Goal: Transaction & Acquisition: Obtain resource

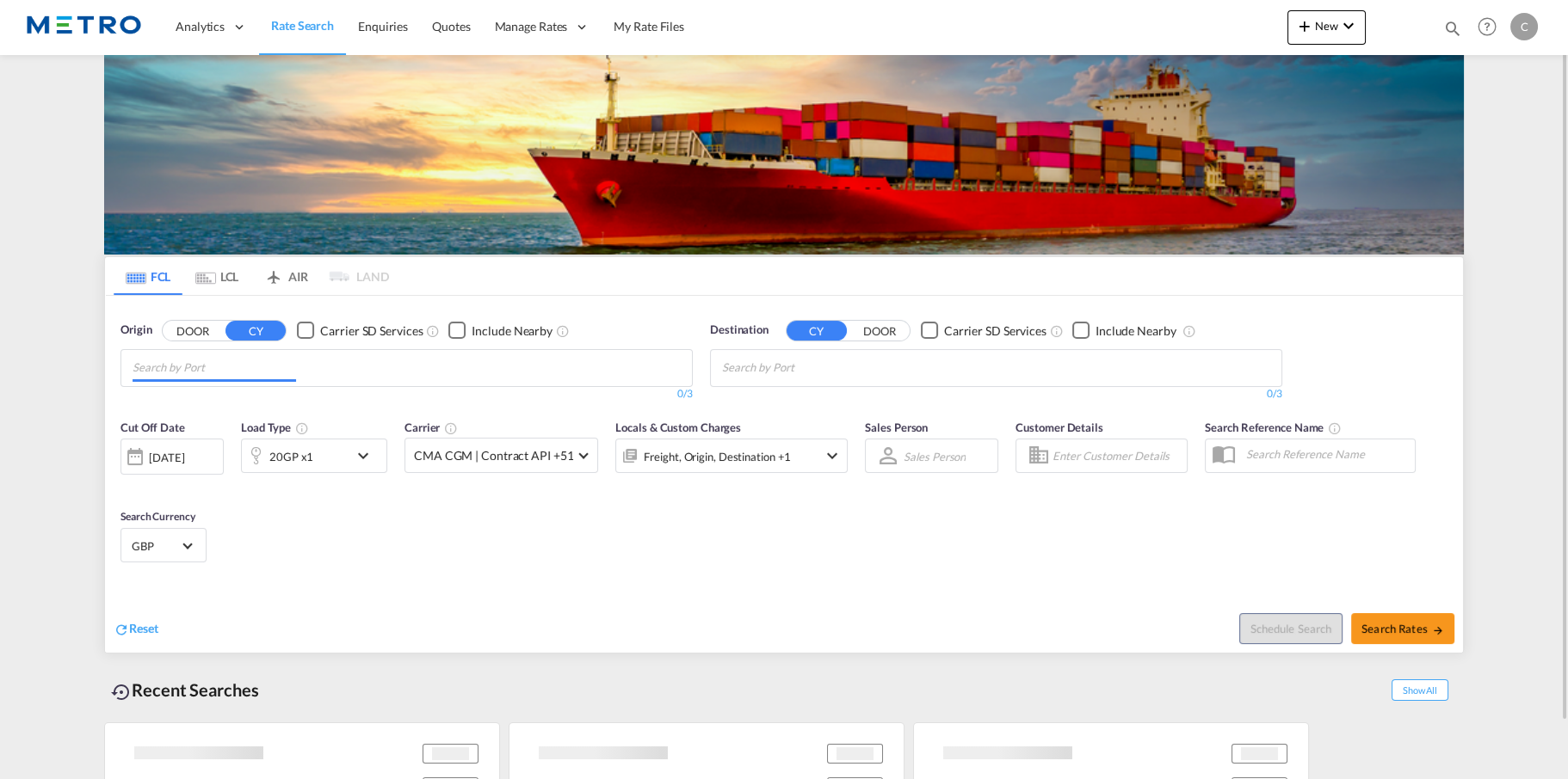
click at [318, 363] on md-chips at bounding box center [407, 368] width 571 height 36
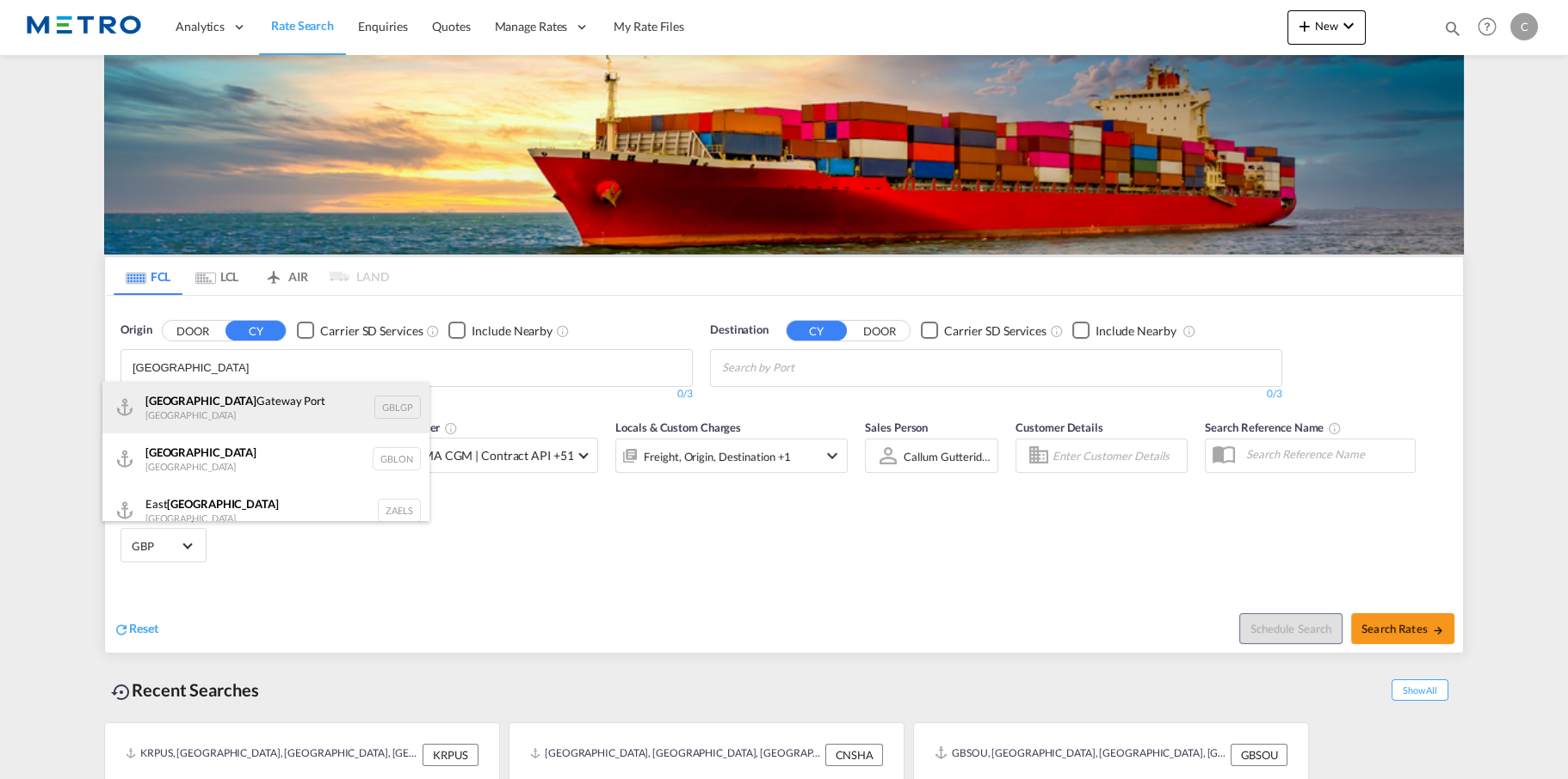
type input "[GEOGRAPHIC_DATA]"
click at [410, 414] on div "[GEOGRAPHIC_DATA] [GEOGRAPHIC_DATA] [GEOGRAPHIC_DATA]" at bounding box center [265, 408] width 327 height 51
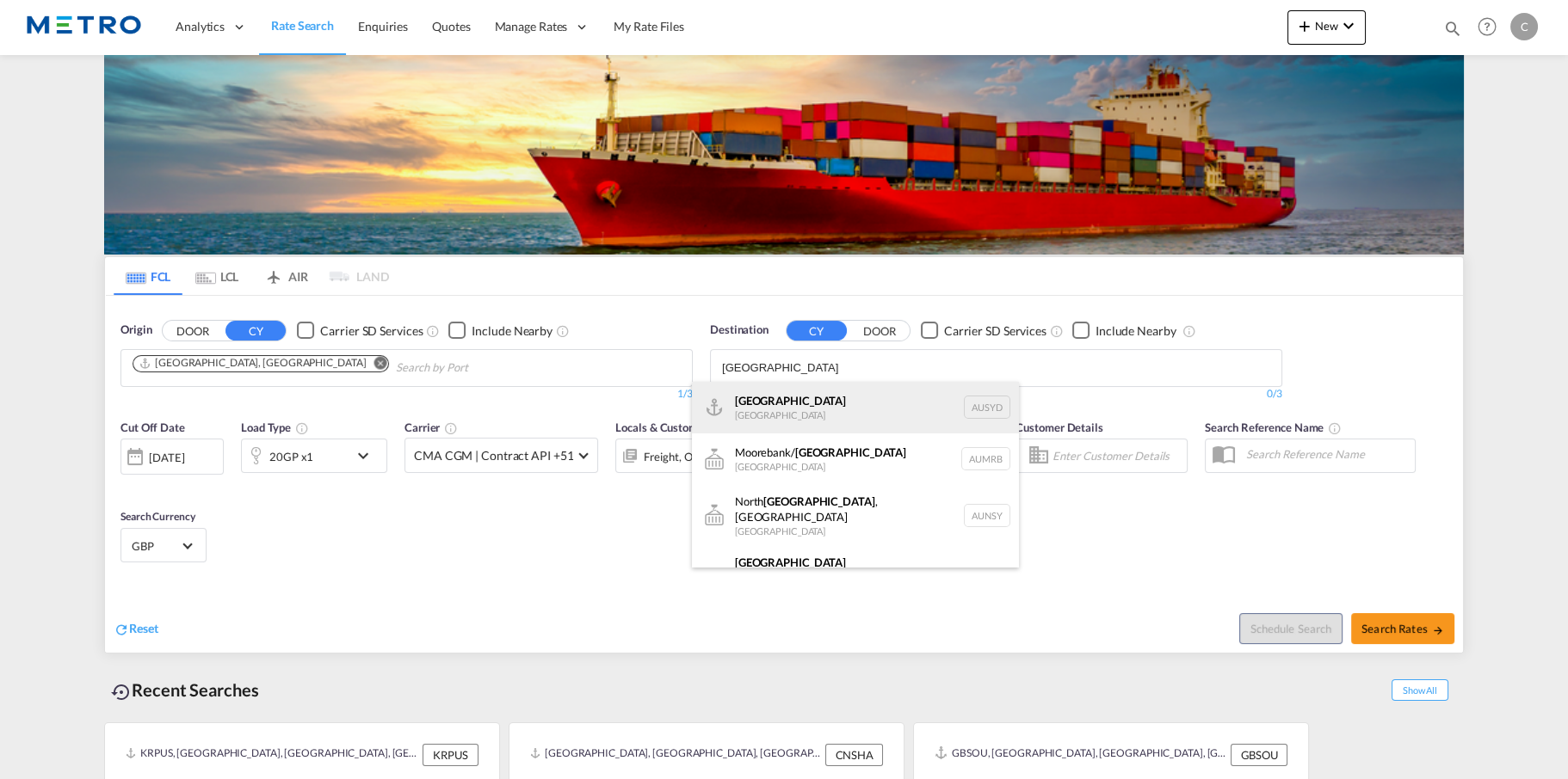
type input "[GEOGRAPHIC_DATA]"
click at [816, 400] on div "[GEOGRAPHIC_DATA] [GEOGRAPHIC_DATA] AUSYD" at bounding box center [854, 408] width 327 height 51
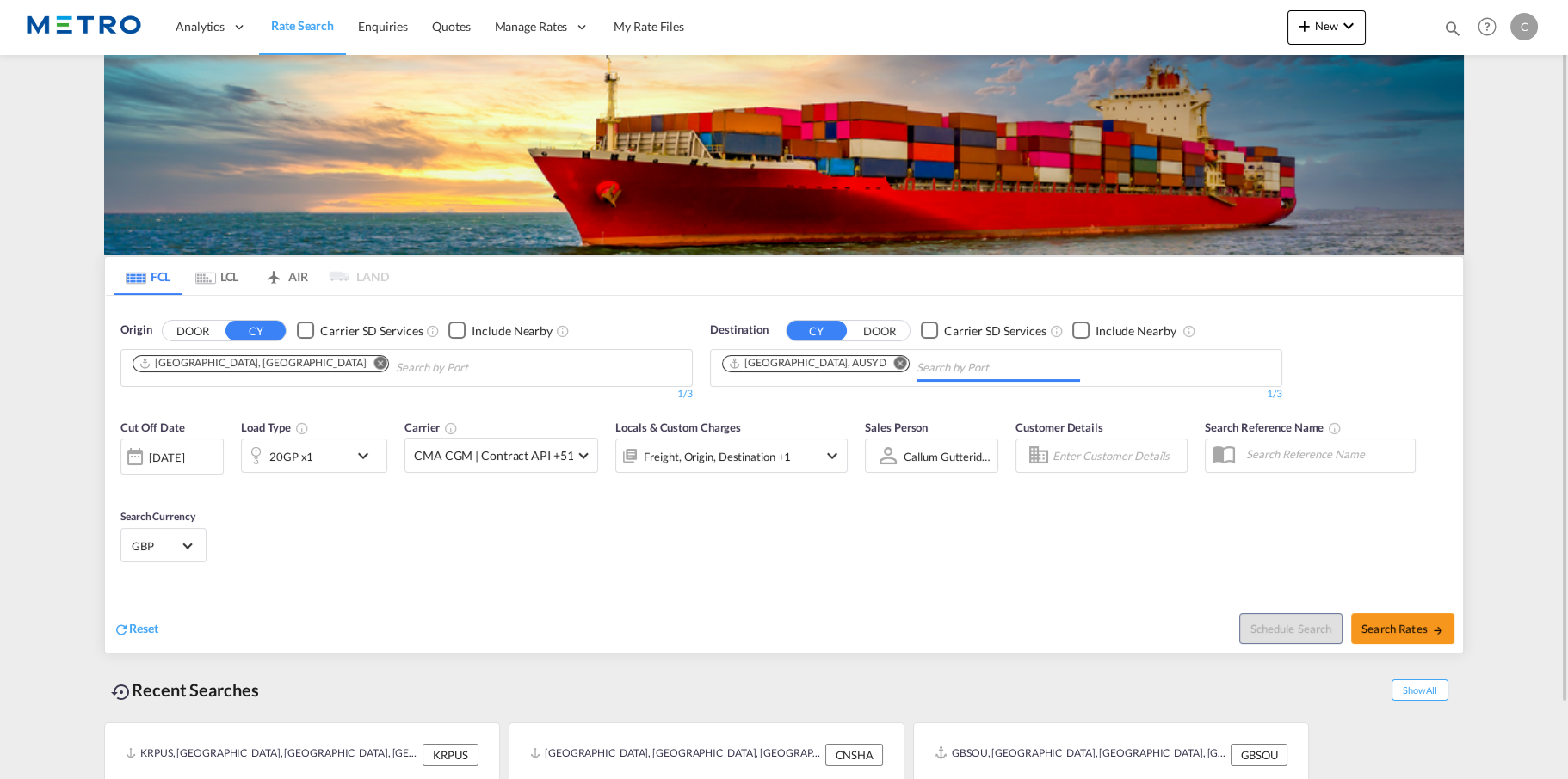
drag, startPoint x: 596, startPoint y: 576, endPoint x: 582, endPoint y: 571, distance: 14.9
click at [590, 572] on div "Cut Off Date [DATE] [DATE] Load Type 20GP x1 Carrier CMA CGM | Contract API +51…" at bounding box center [784, 531] width 1358 height 242
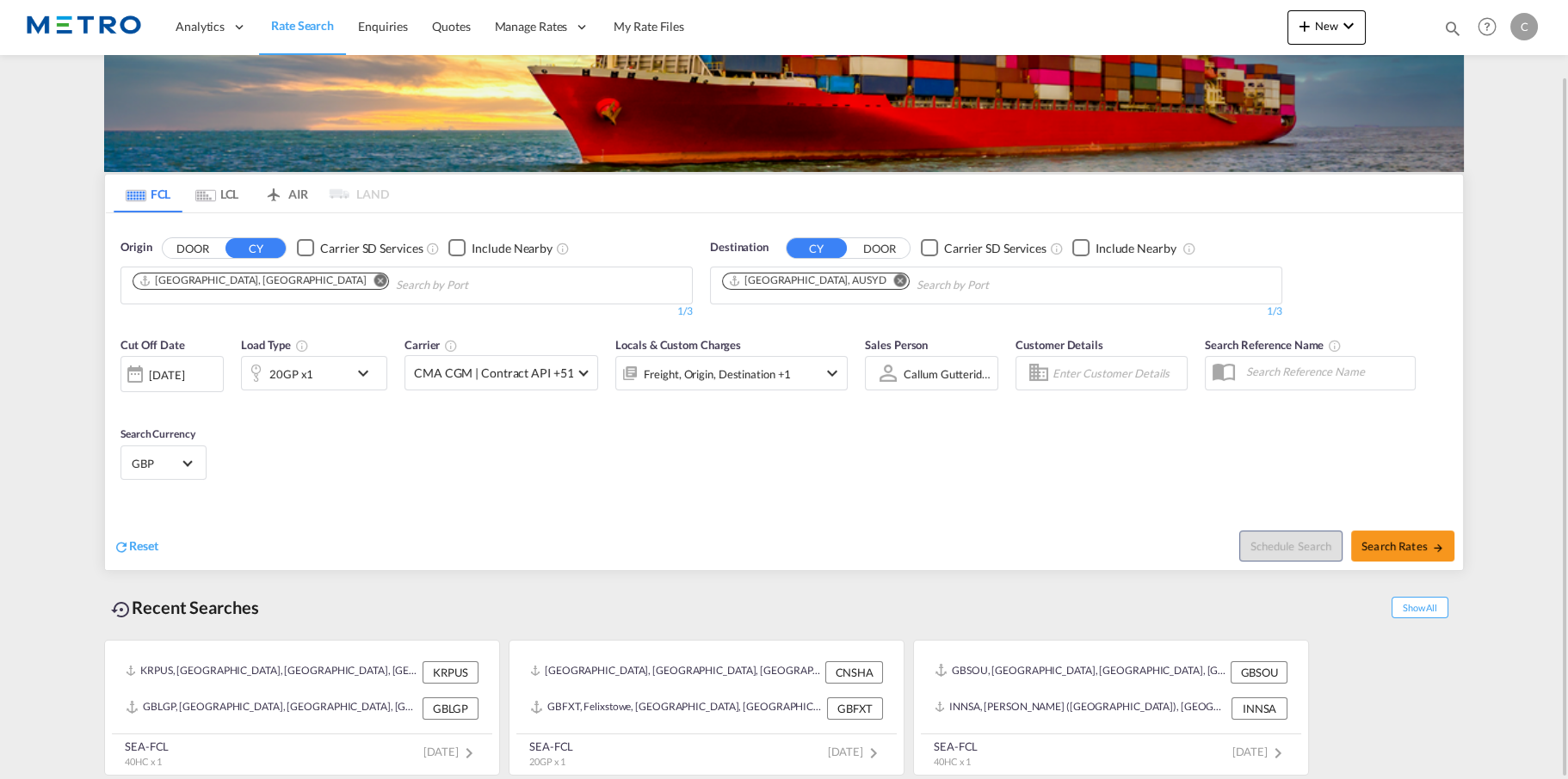
click at [1198, 474] on div "Cut Off Date [DATE] [DATE] Load Type 20GP x1 Carrier CMA CGM | Contract API +51…" at bounding box center [784, 411] width 1358 height 167
click at [1163, 498] on div "Cut Off Date [DATE] [DATE] Load Type 20GP x1 Carrier CMA CGM | Contract API +51…" at bounding box center [784, 448] width 1358 height 242
click at [1386, 534] on button "Search Rates" at bounding box center [1402, 546] width 103 height 31
type input "GBLGP to AUSYD / [DATE]"
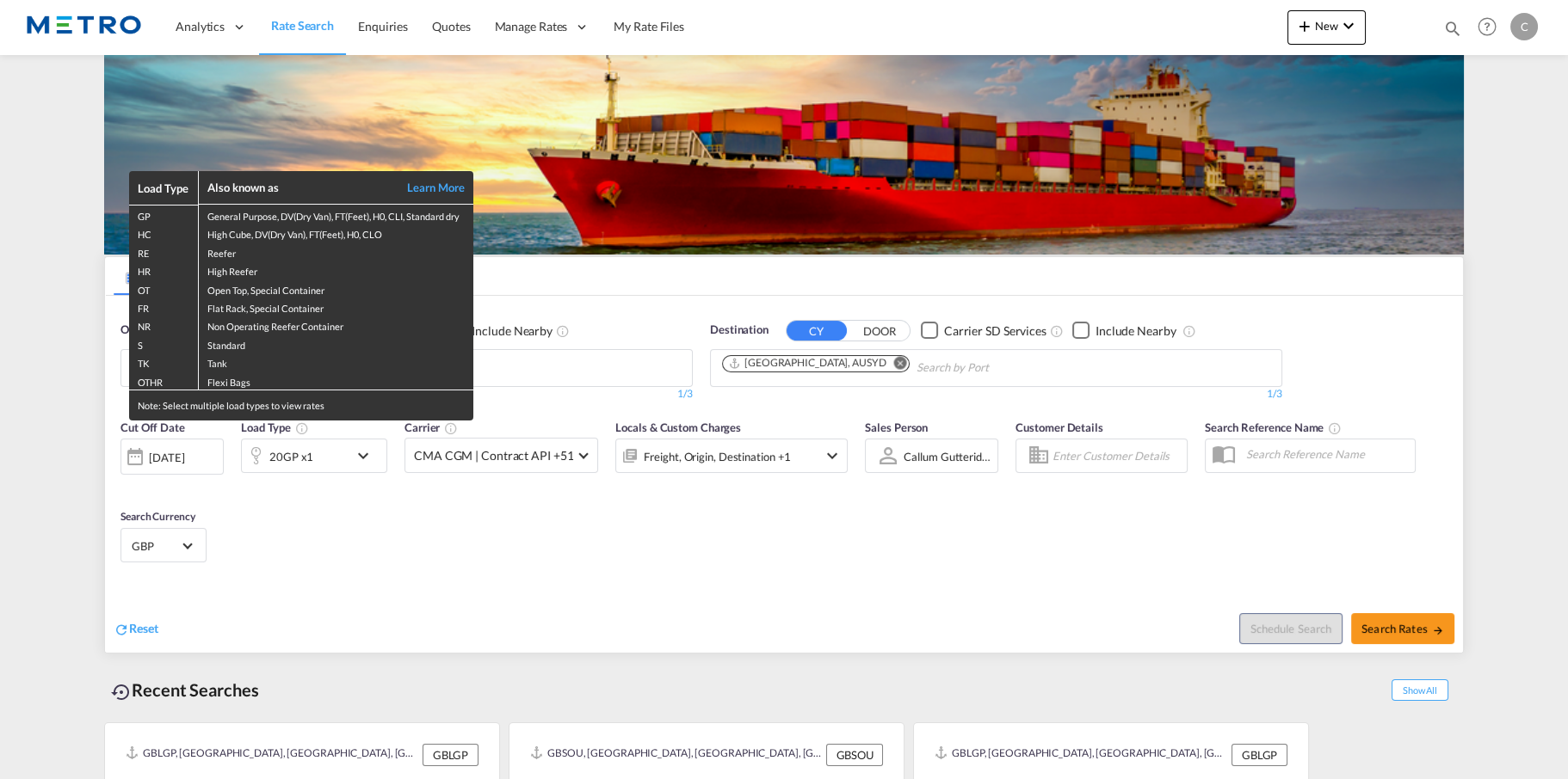
click at [614, 336] on div "Load Type Also known as Learn More GP General Purpose, DV(Dry Van), FT(Feet), H…" at bounding box center [784, 390] width 1568 height 779
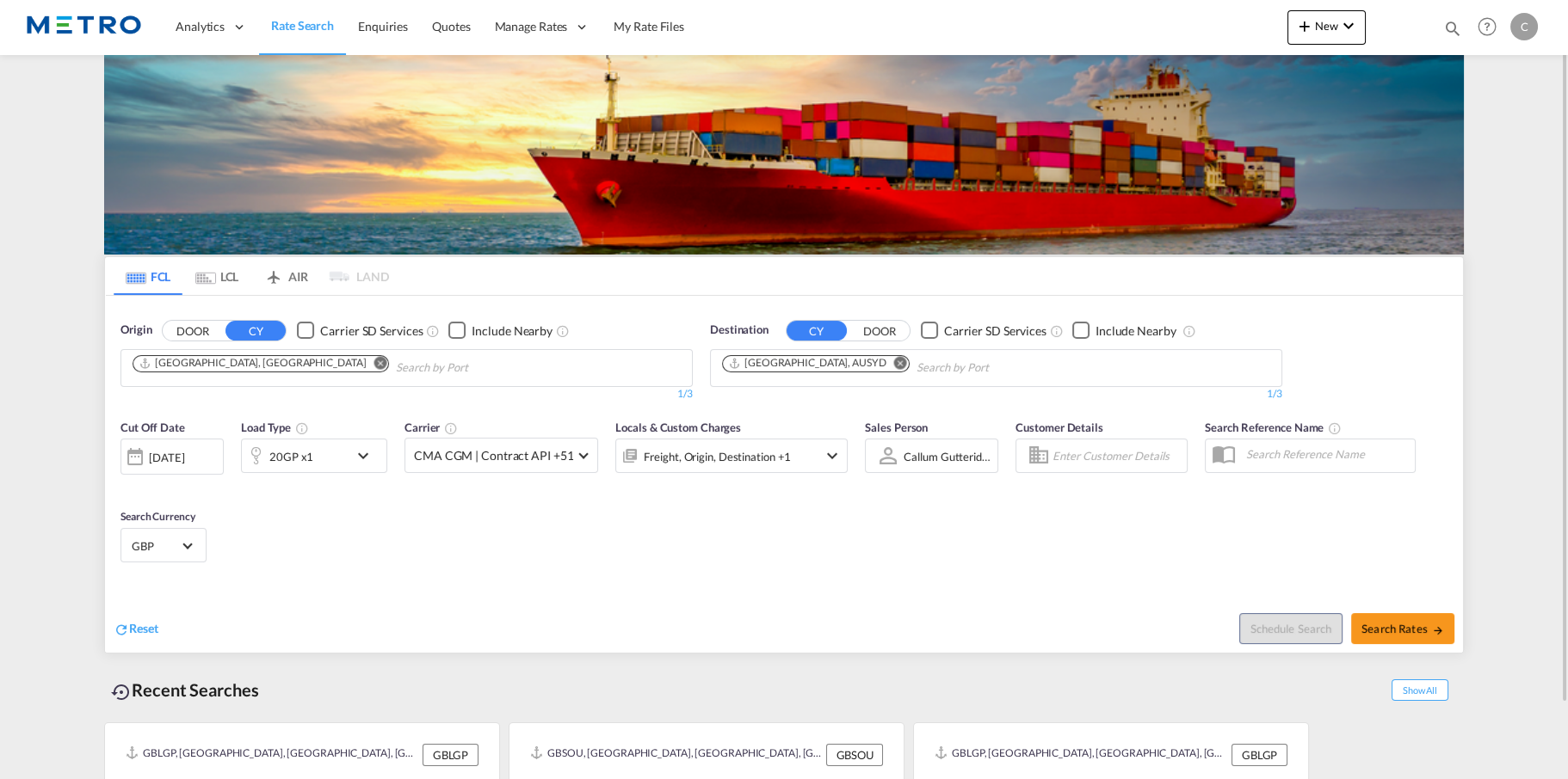
click at [609, 626] on div "Reset" at bounding box center [450, 615] width 674 height 48
click at [812, 486] on div "Locals & Custom Charges Freight, Origin, Destination +1" at bounding box center [731, 454] width 232 height 72
click at [638, 489] on div "Locals & Custom Charges Freight, Origin, Destination +1" at bounding box center [731, 454] width 232 height 72
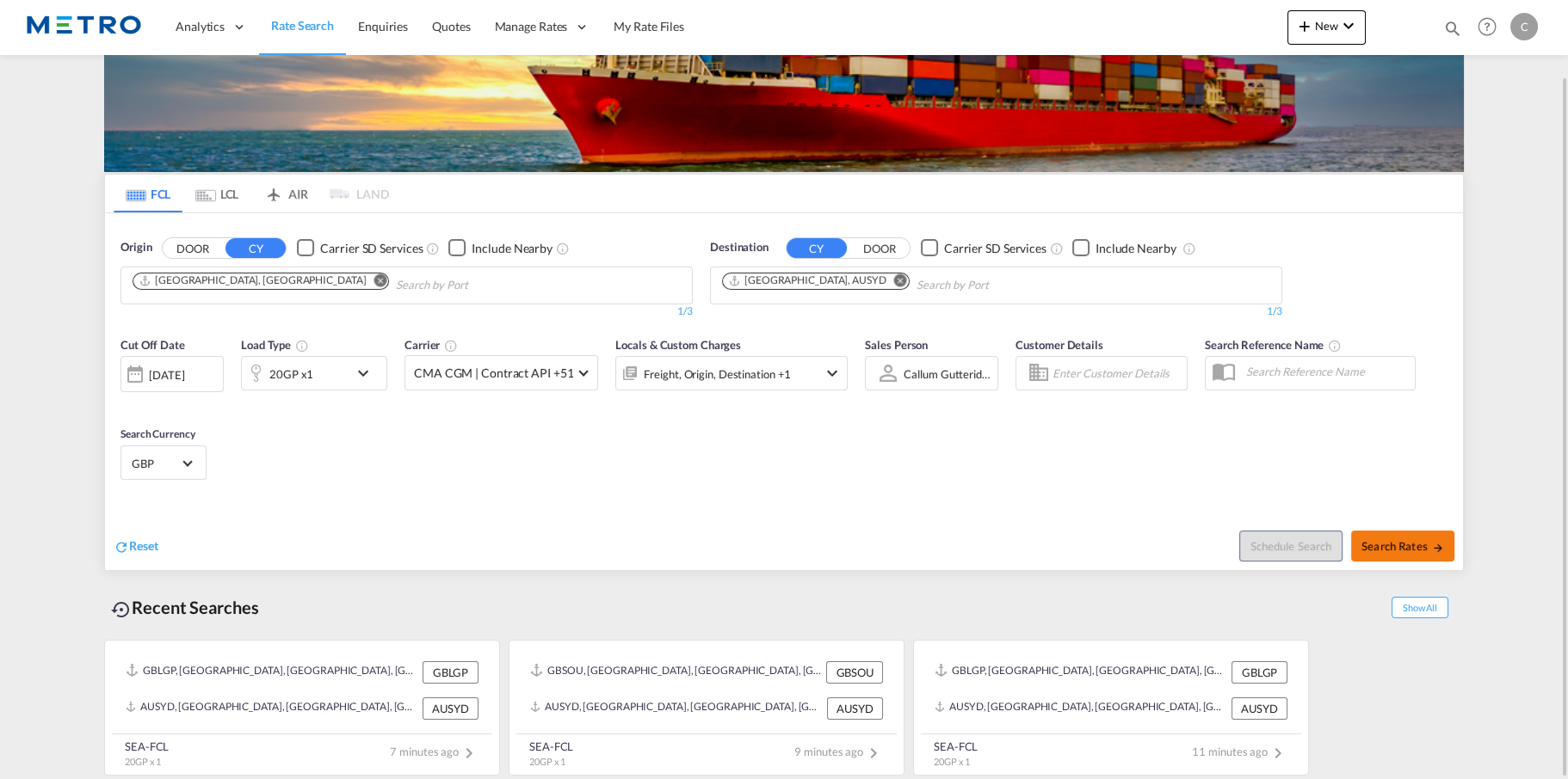
click at [1395, 548] on span "Search Rates" at bounding box center [1402, 546] width 82 height 14
type input "GBLGP to AUSYD / [DATE]"
